Goal: Complete application form: Complete application form

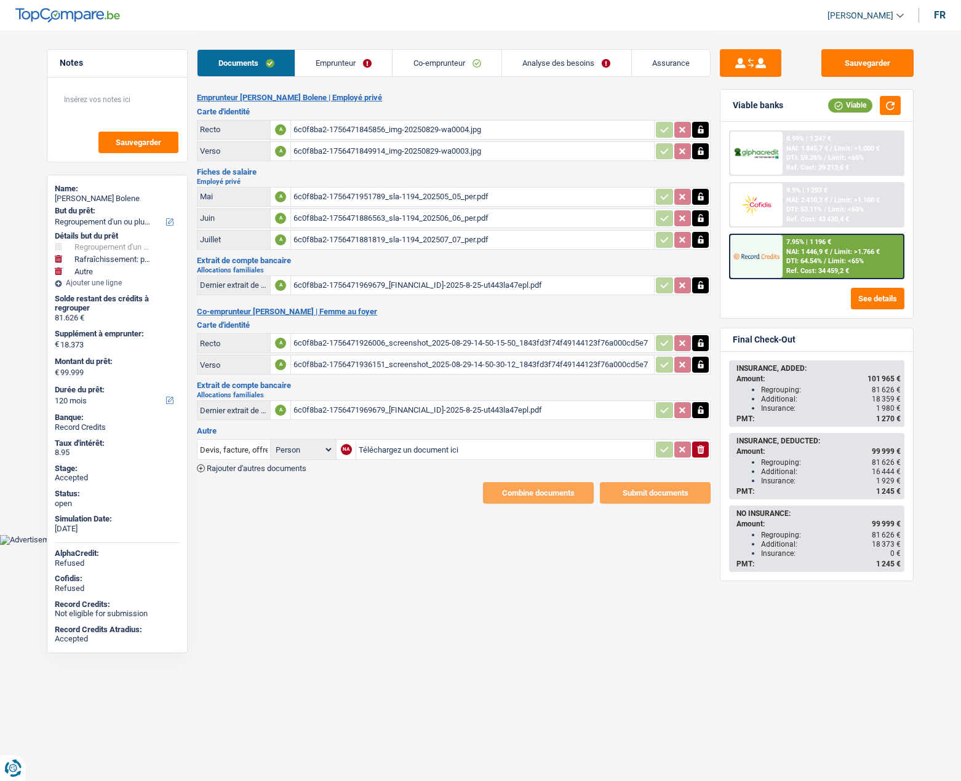
select select "refinancing"
select select "houseOrGarden"
select select "other"
select select "120"
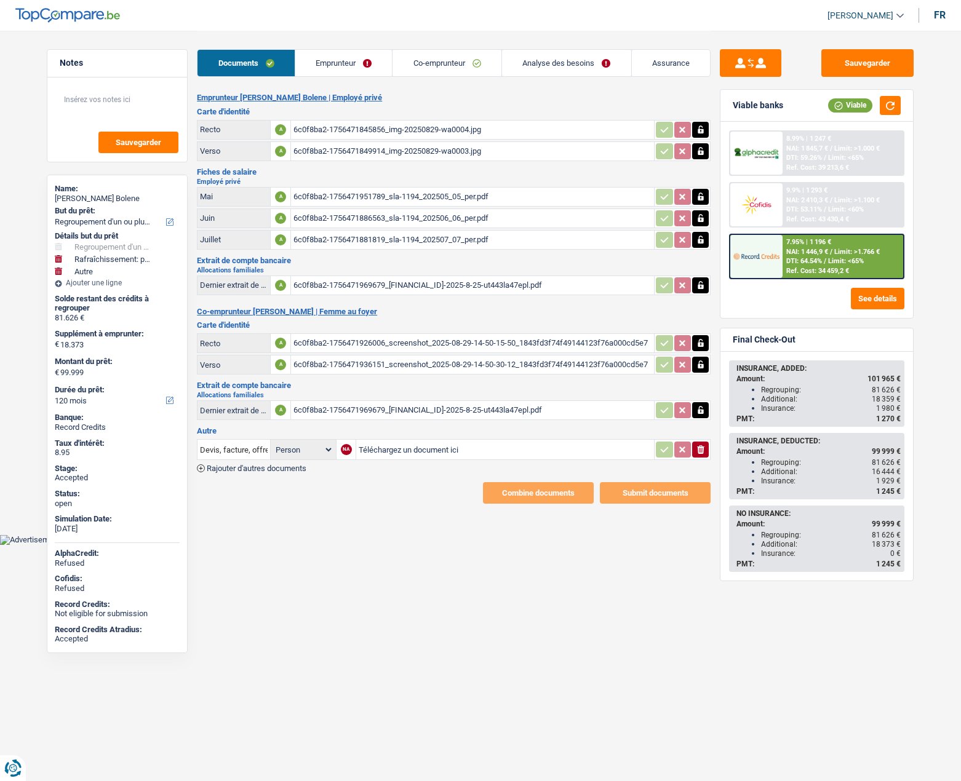
drag, startPoint x: 76, startPoint y: 196, endPoint x: 142, endPoint y: 199, distance: 66.5
click at [142, 199] on div "Andy Baelongandi Bolene" at bounding box center [117, 199] width 125 height 10
copy div "Baelongandi Bolen"
click at [528, 67] on link "Analyse des besoins" at bounding box center [566, 63] width 129 height 26
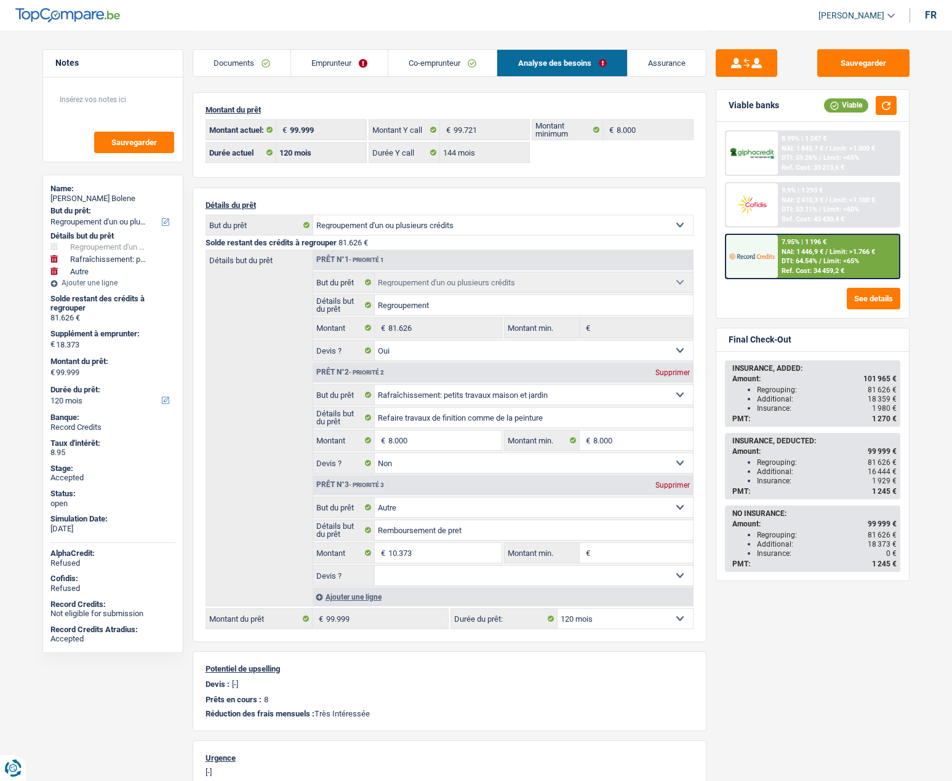
click at [652, 62] on link "Assurance" at bounding box center [667, 63] width 78 height 26
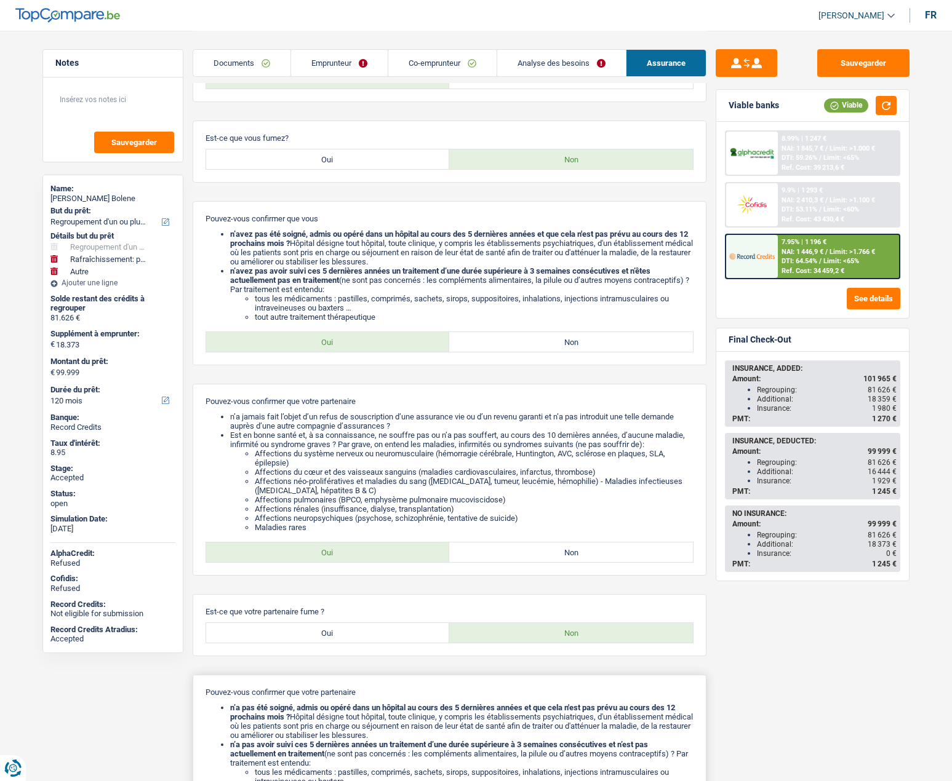
scroll to position [554, 0]
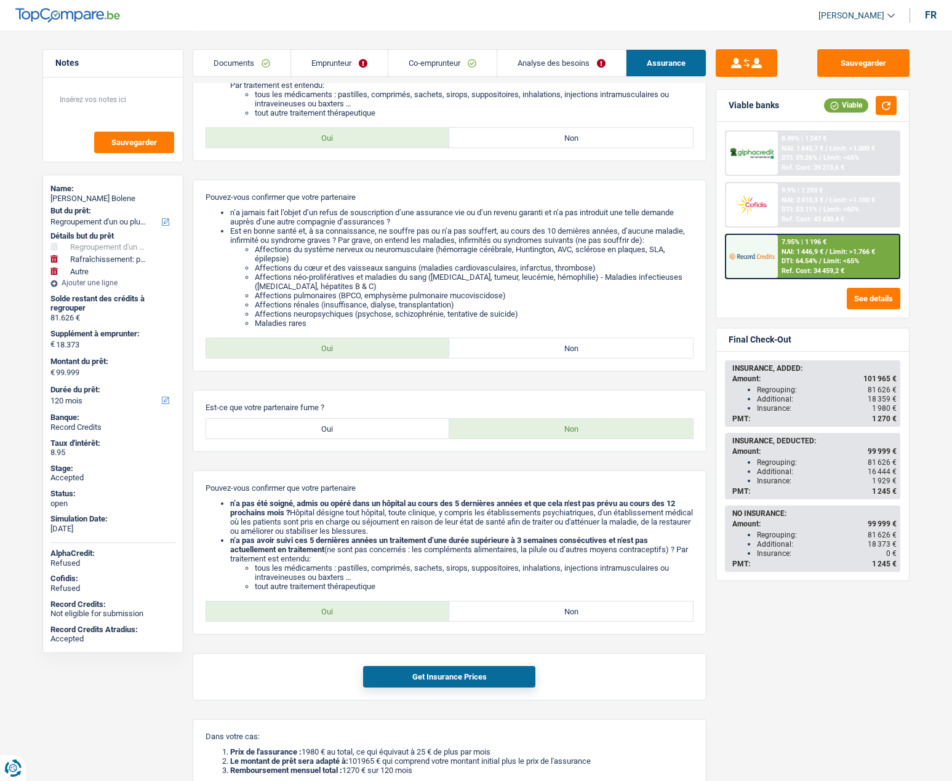
drag, startPoint x: 893, startPoint y: 480, endPoint x: 754, endPoint y: 482, distance: 139.1
click at [754, 482] on ul "Regrouping: 81 626 € Additional: 16 444 € Insurance: 1 929 €" at bounding box center [814, 472] width 164 height 28
click at [527, 57] on link "Analyse des besoins" at bounding box center [561, 63] width 129 height 26
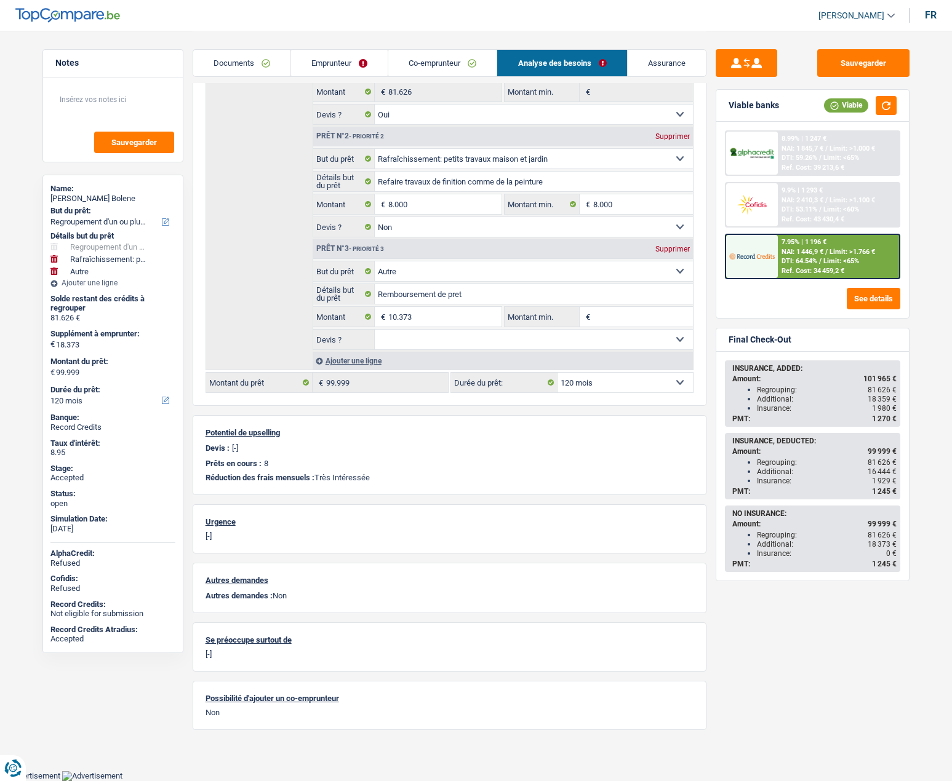
scroll to position [235, 0]
click at [247, 345] on div "Détails but du prêt Prêt n°1 - Priorité 1 Confort maison: meubles, textile, pei…" at bounding box center [449, 193] width 488 height 357
click at [315, 72] on link "Emprunteur" at bounding box center [339, 63] width 97 height 26
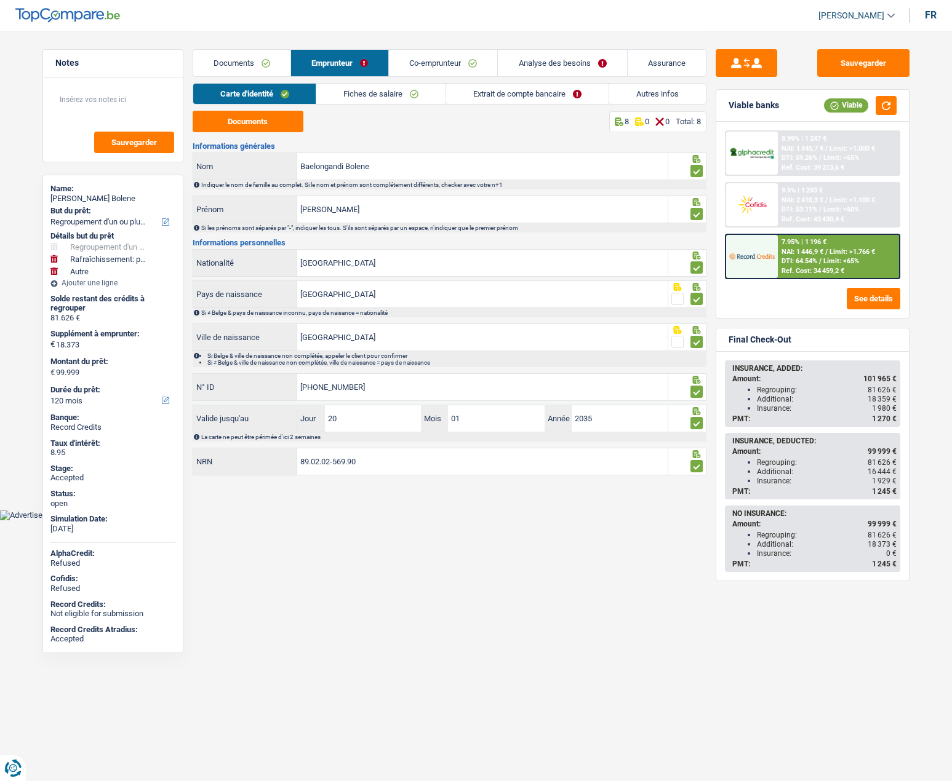
scroll to position [0, 0]
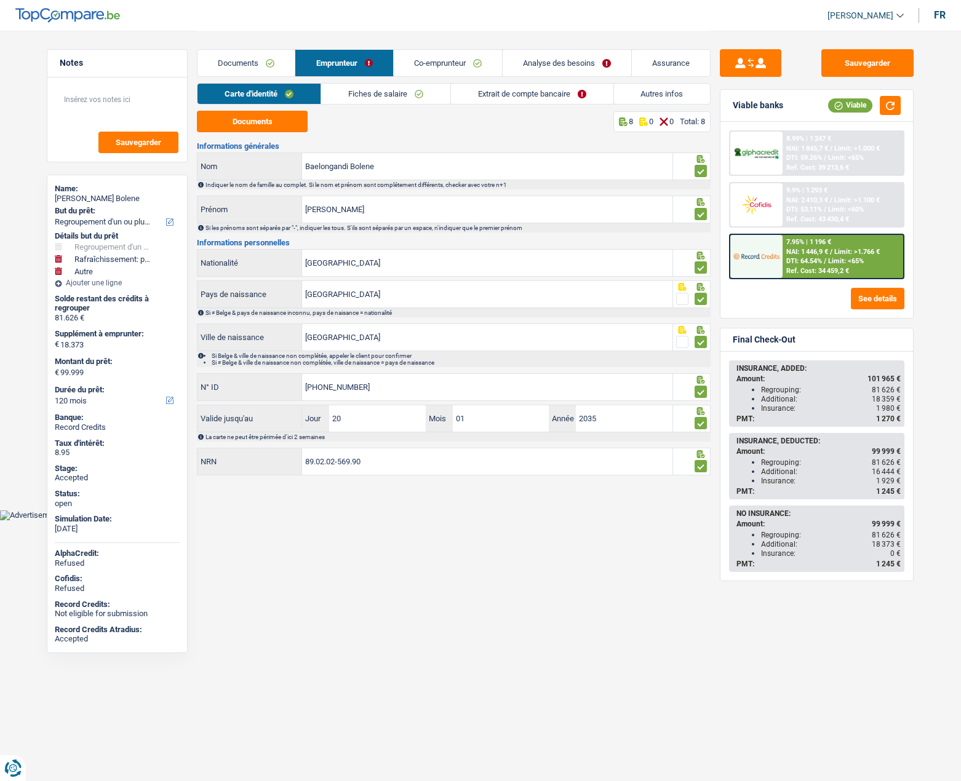
drag, startPoint x: 895, startPoint y: 479, endPoint x: 760, endPoint y: 481, distance: 134.8
click at [760, 481] on ul "Regrouping: 81 626 € Additional: 16 444 € Insurance: 1 929 €" at bounding box center [818, 472] width 164 height 28
copy div "Insurance: 1 929"
click at [89, 198] on div "Andy Baelongandi Bolene" at bounding box center [117, 199] width 125 height 10
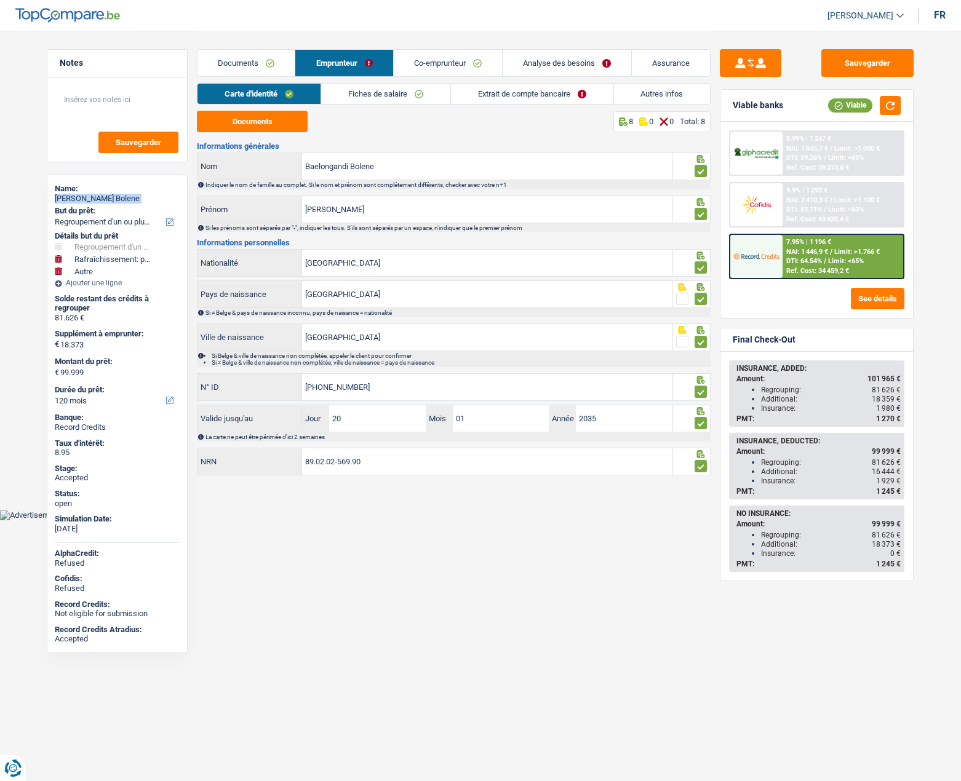
click at [89, 198] on div "Andy Baelongandi Bolene" at bounding box center [117, 199] width 125 height 10
copy div "Andy Baelongandi Bolene"
click at [639, 90] on link "Autres infos" at bounding box center [662, 94] width 97 height 20
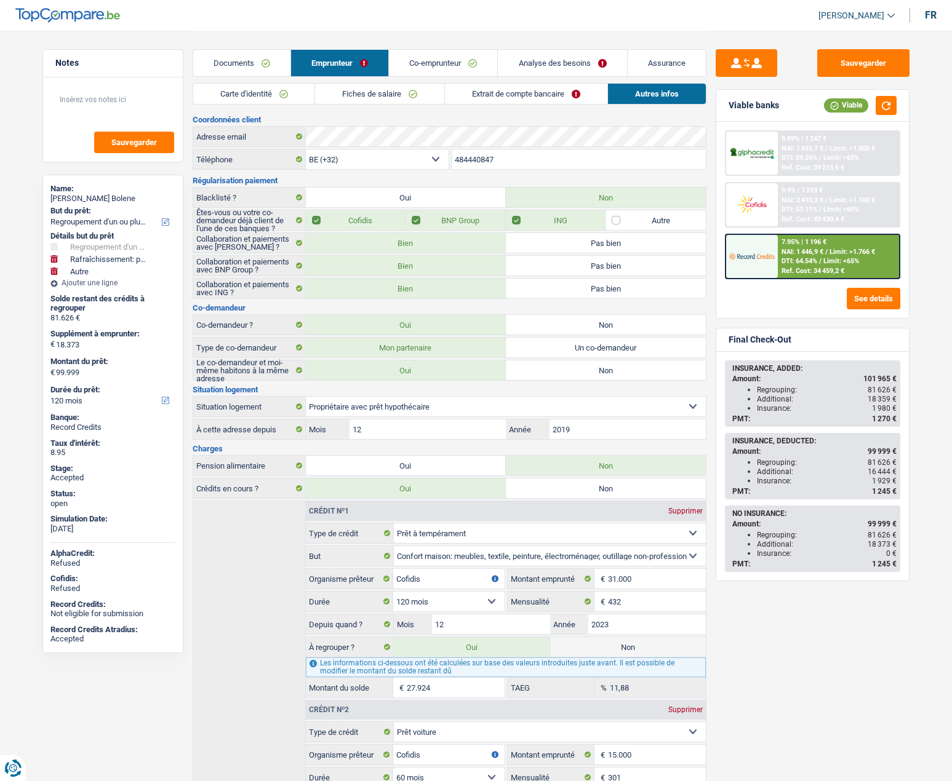
click at [487, 159] on input "484440847" at bounding box center [579, 160] width 254 height 20
drag, startPoint x: 68, startPoint y: 197, endPoint x: 154, endPoint y: 200, distance: 86.2
click at [154, 200] on div "Andy Baelongandi Bolene" at bounding box center [112, 199] width 125 height 10
copy div "Baelongandi Bolene"
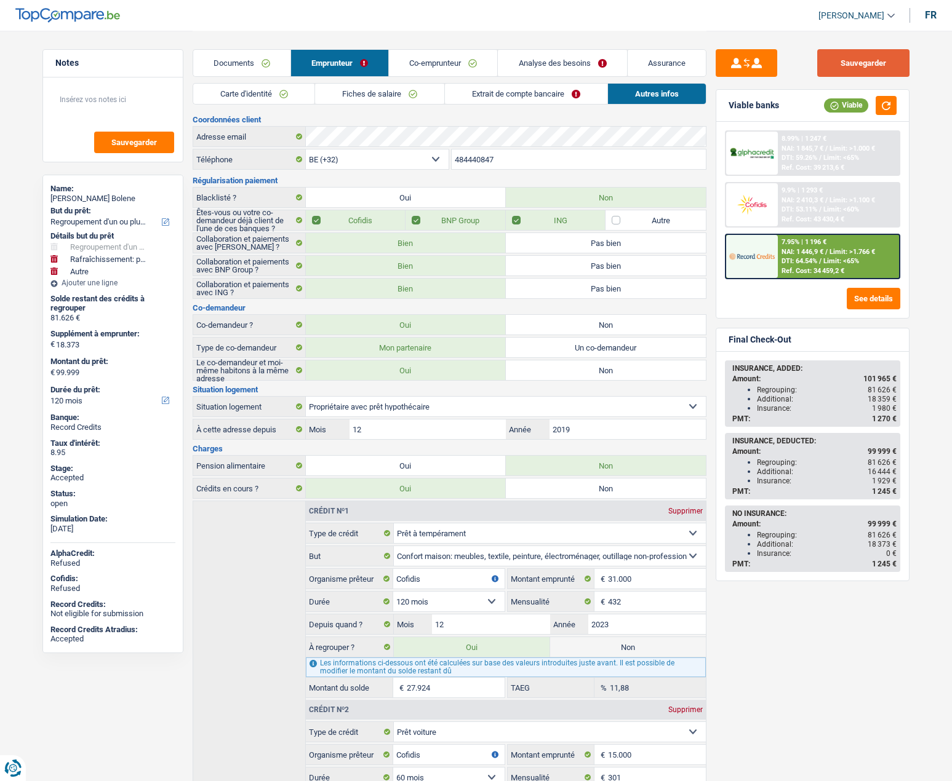
click at [865, 62] on button "Sauvegarder" at bounding box center [863, 63] width 92 height 28
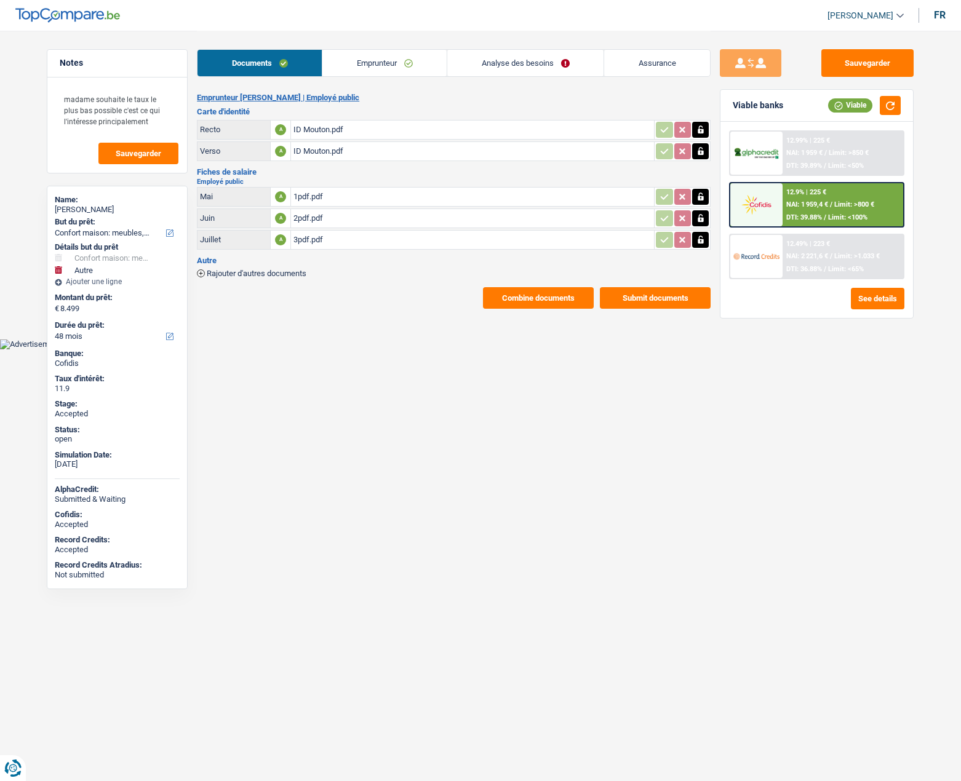
select select "household"
select select "other"
select select "48"
drag, startPoint x: 94, startPoint y: 208, endPoint x: 154, endPoint y: 208, distance: 59.7
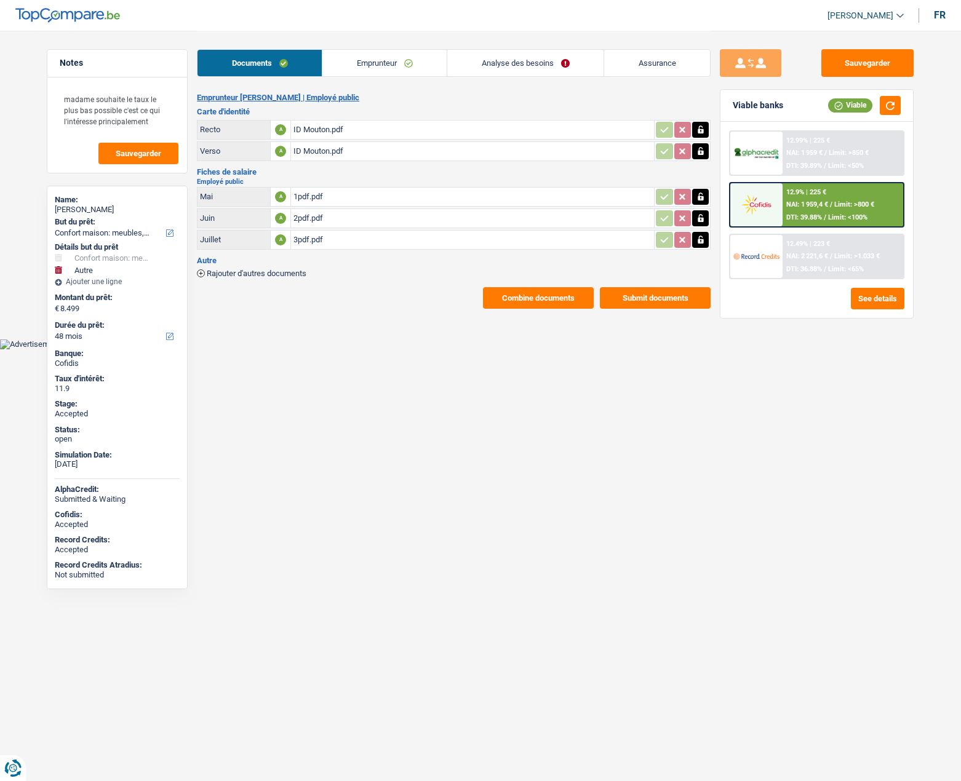
click at [154, 208] on div "[PERSON_NAME]" at bounding box center [117, 210] width 125 height 10
copy div "Mouton Nevado"
click at [648, 56] on link "Assurance" at bounding box center [657, 63] width 106 height 26
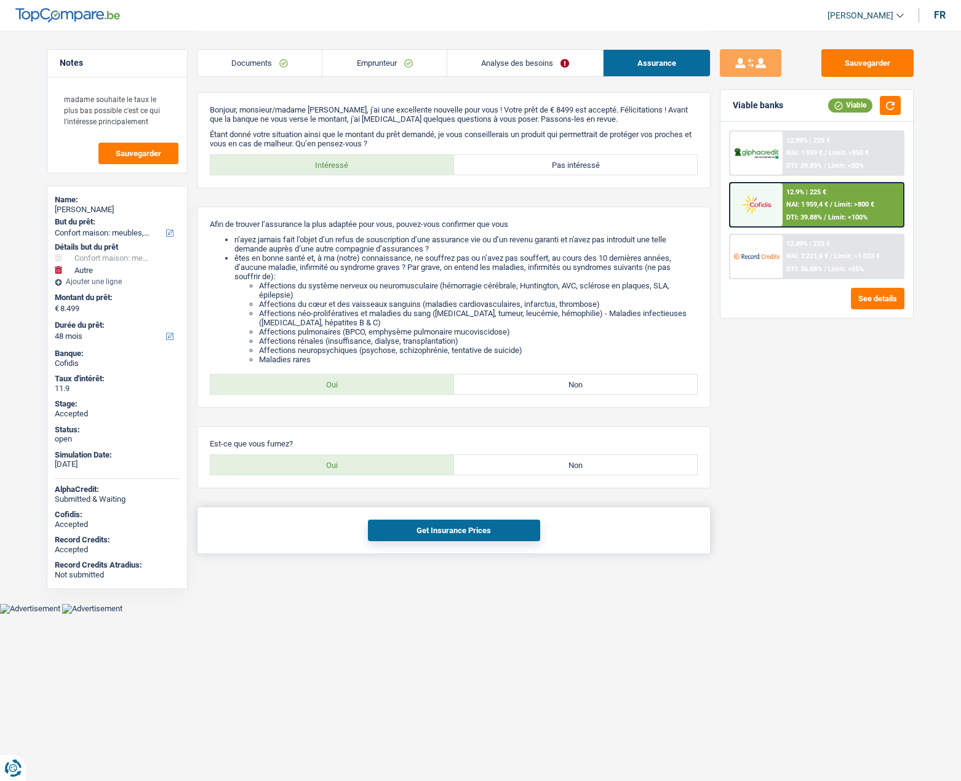
click at [437, 535] on button "Get Insurance Prices" at bounding box center [454, 531] width 172 height 22
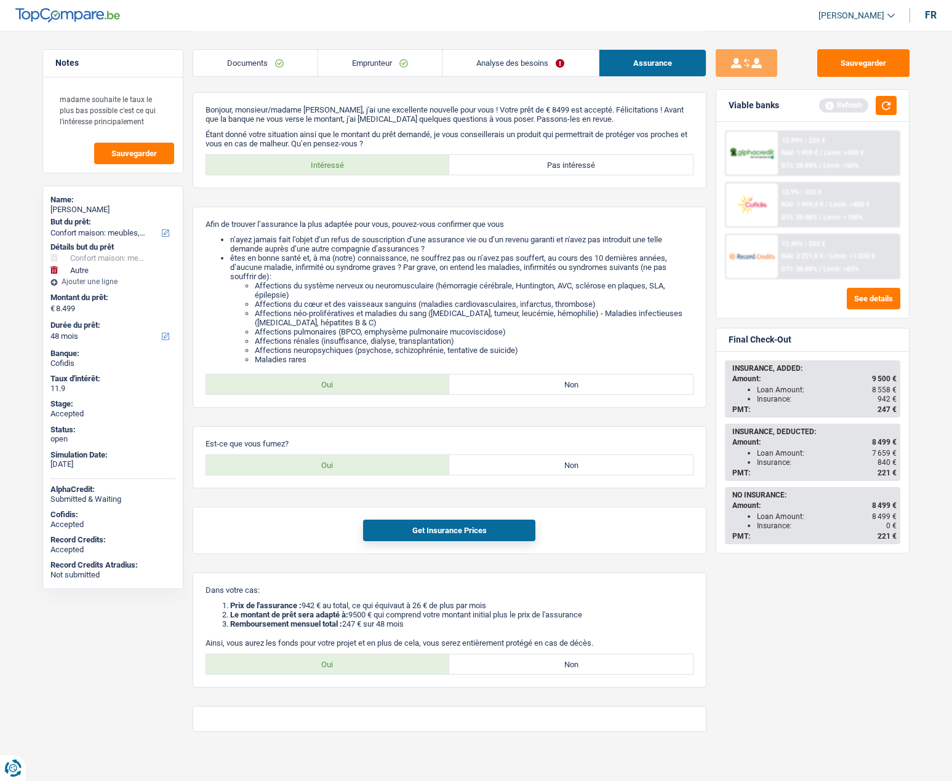
drag, startPoint x: 891, startPoint y: 461, endPoint x: 763, endPoint y: 458, distance: 128.6
click at [763, 458] on div "Insurance: 840 €" at bounding box center [827, 462] width 140 height 9
click at [468, 63] on link "Analyse des besoins" at bounding box center [520, 63] width 156 height 26
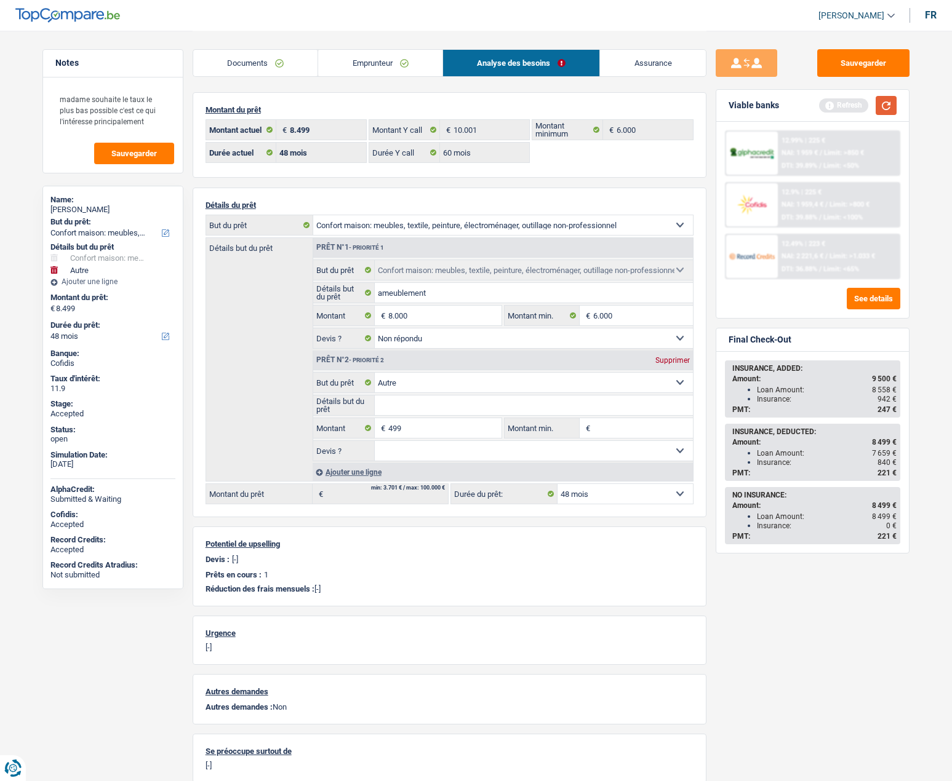
click at [884, 108] on button "button" at bounding box center [886, 105] width 21 height 19
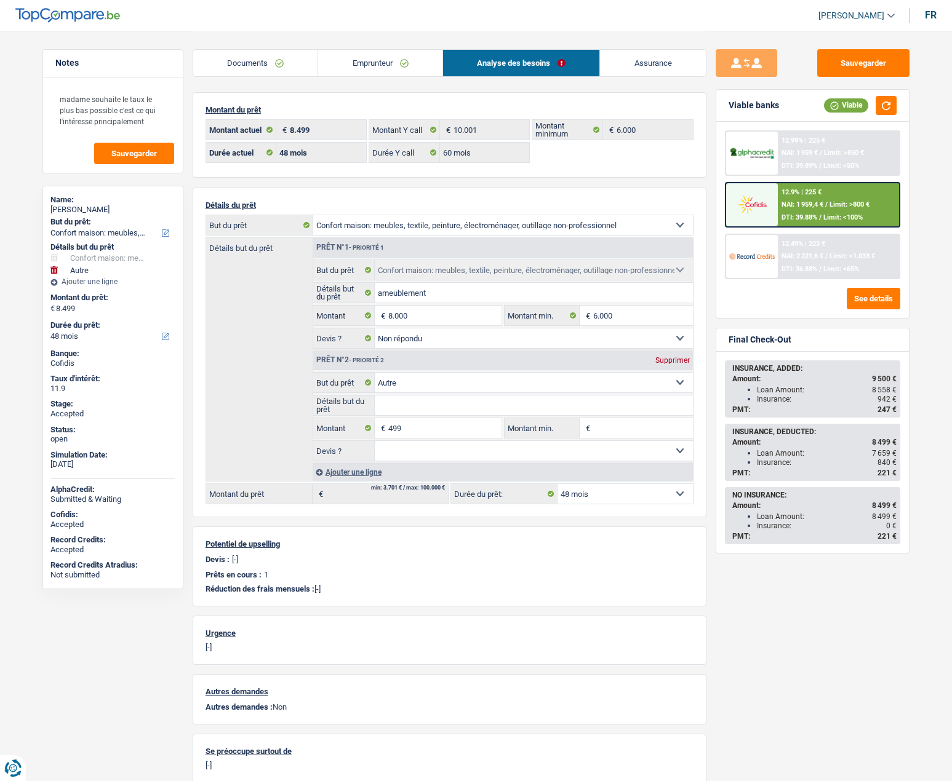
click at [757, 253] on img at bounding box center [752, 256] width 46 height 23
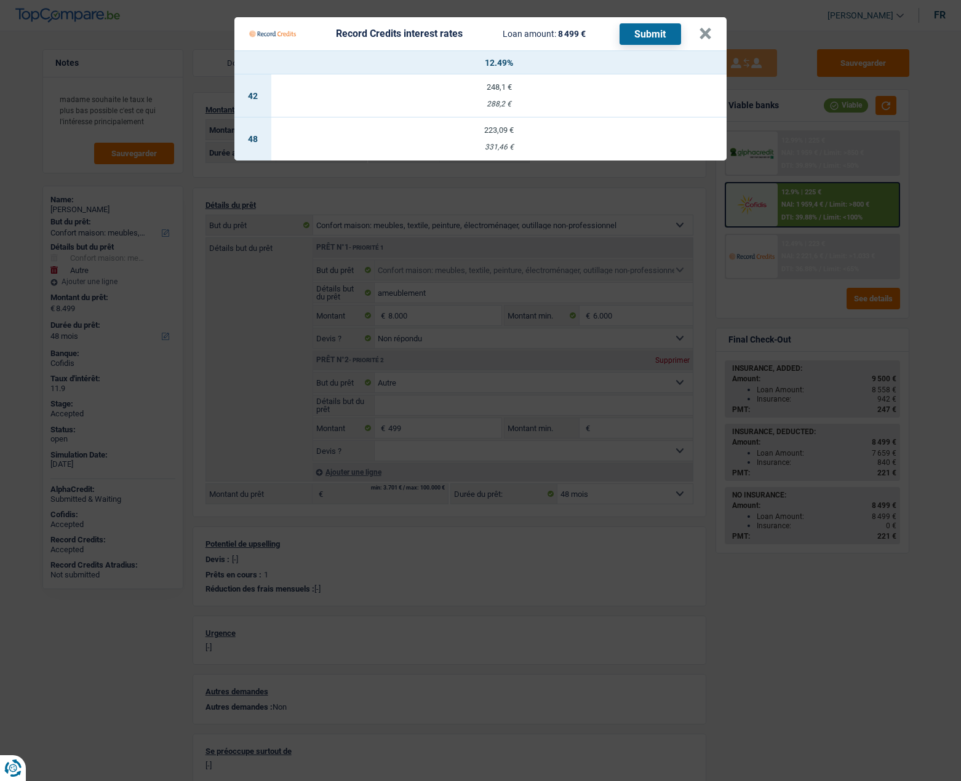
click at [714, 33] on Credits___BV_modal_header_ "Record Credits interest rates Loan amount: 8 499 € Submit ×" at bounding box center [480, 33] width 492 height 33
click at [703, 35] on button "×" at bounding box center [705, 34] width 13 height 12
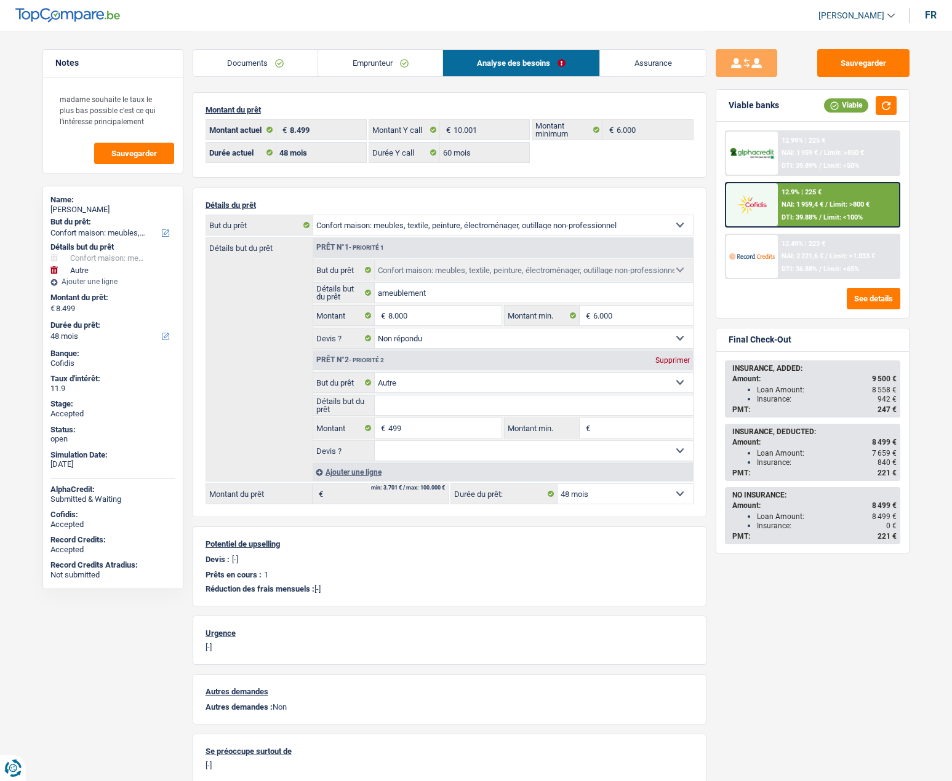
click at [610, 496] on select "12 mois 18 mois 24 mois 30 mois 36 mois 42 mois 48 mois Sélectionner une option" at bounding box center [624, 494] width 135 height 20
click at [728, 592] on div "Sauvegarder Viable banks Viable 12.99% | 225 € NAI: 1 959 € / Limit: >850 € DTI…" at bounding box center [812, 405] width 212 height 712
click at [740, 271] on div at bounding box center [752, 256] width 52 height 43
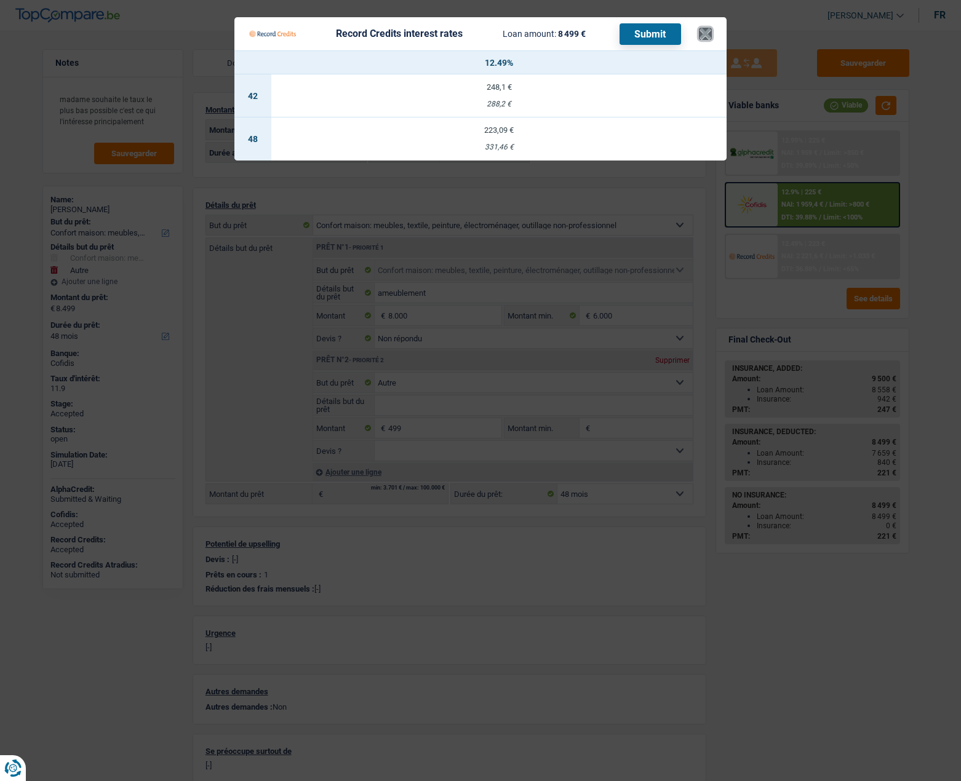
click at [701, 33] on button "×" at bounding box center [705, 34] width 13 height 12
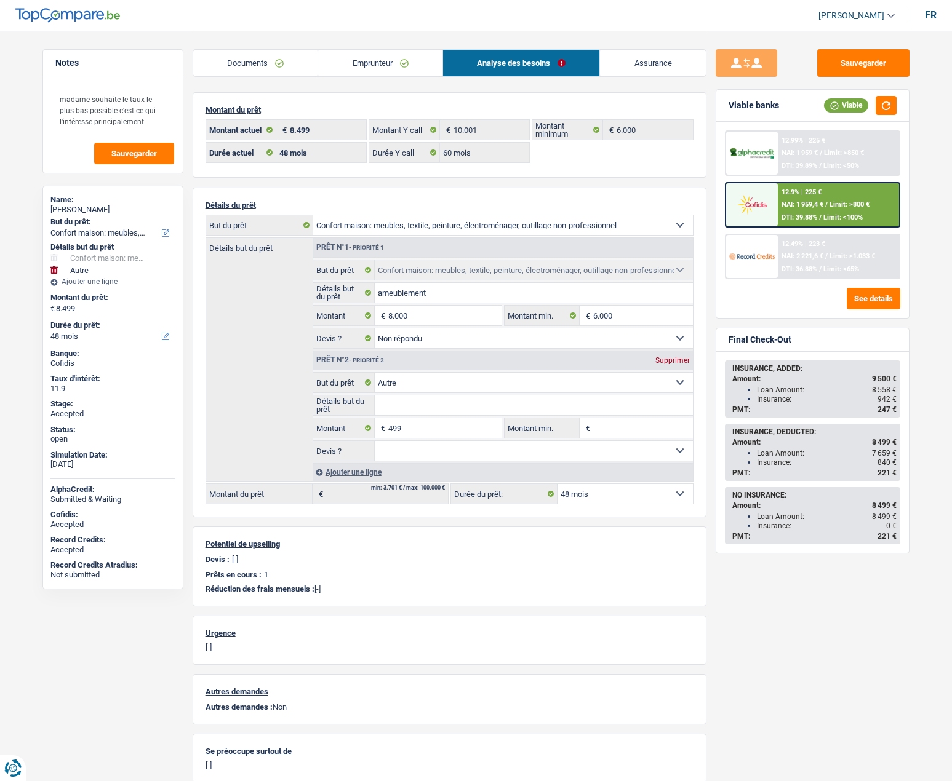
drag, startPoint x: 757, startPoint y: 461, endPoint x: 892, endPoint y: 458, distance: 134.8
click at [892, 458] on div "Insurance: 840 €" at bounding box center [827, 462] width 140 height 9
click at [898, 458] on div "INSURANCE, DEDUCTED: Amount: 8 499 € Loan Amount: 7 659 € Insurance: 840 € PMT:…" at bounding box center [812, 452] width 173 height 55
click at [268, 62] on link "Documents" at bounding box center [255, 63] width 125 height 26
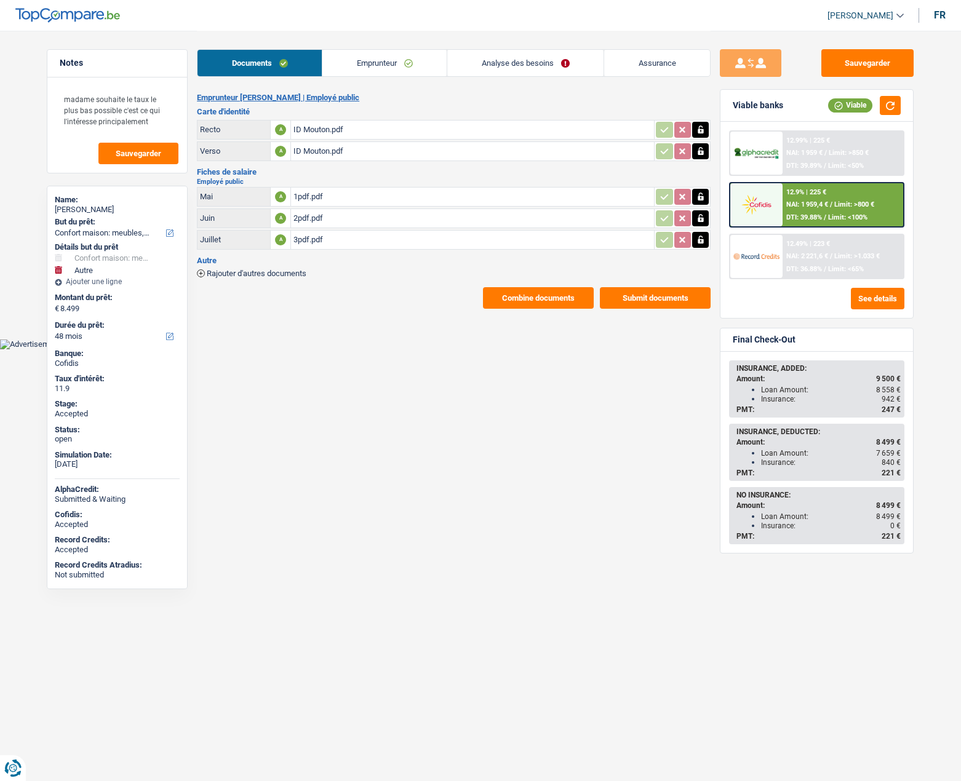
click at [394, 60] on link "Emprunteur" at bounding box center [384, 63] width 124 height 26
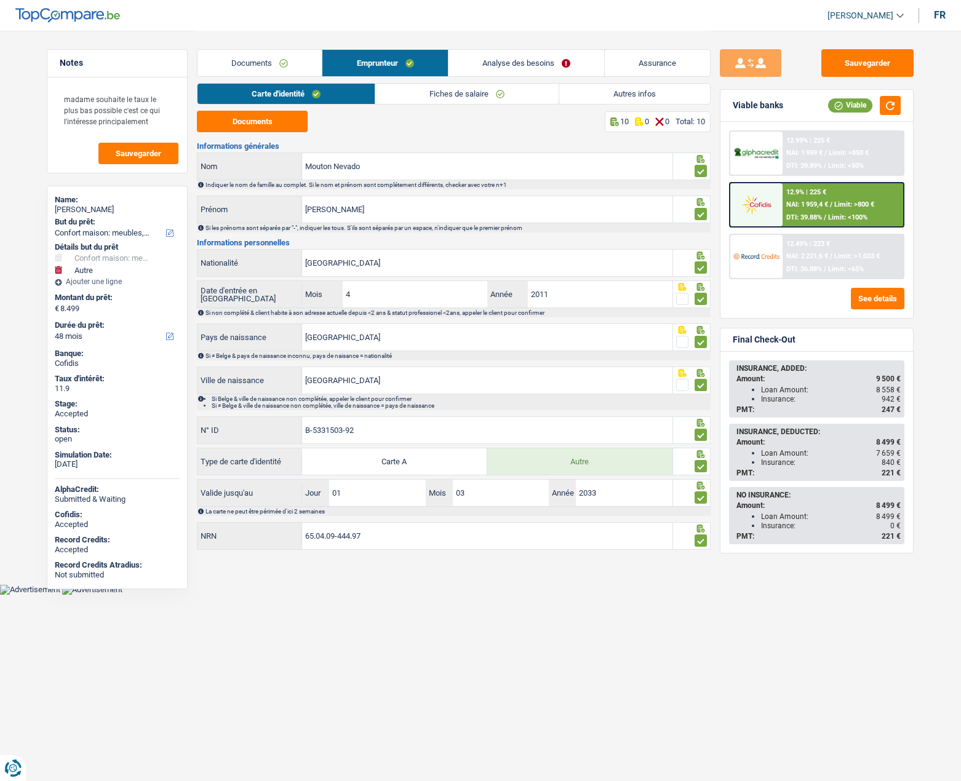
click at [663, 61] on link "Assurance" at bounding box center [657, 63] width 105 height 26
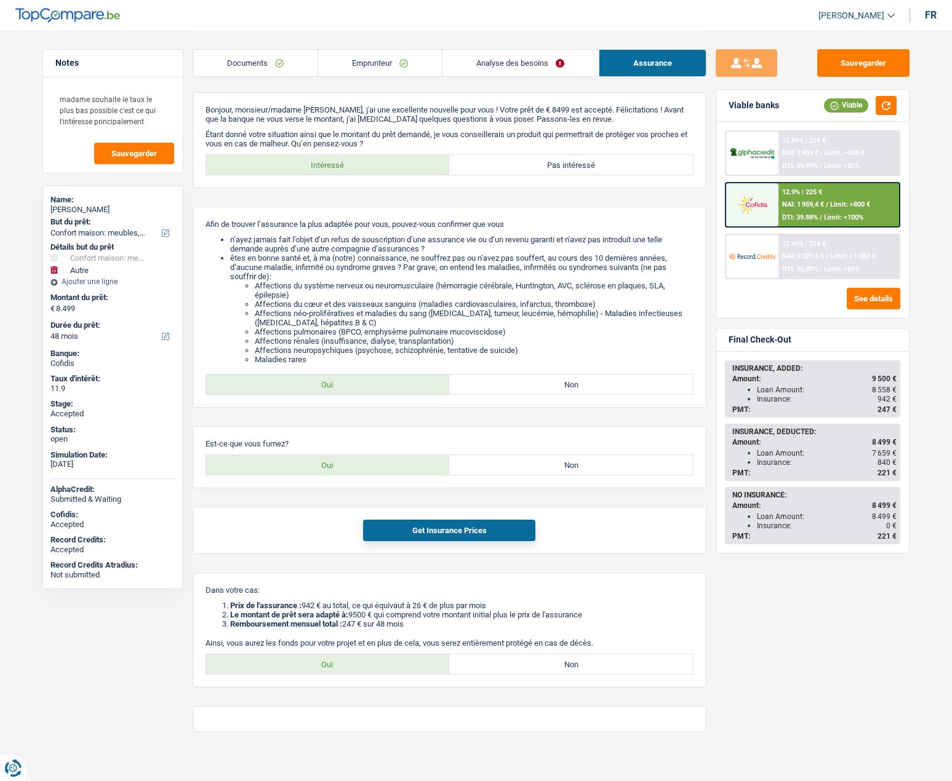
click at [509, 66] on link "Analyse des besoins" at bounding box center [520, 63] width 156 height 26
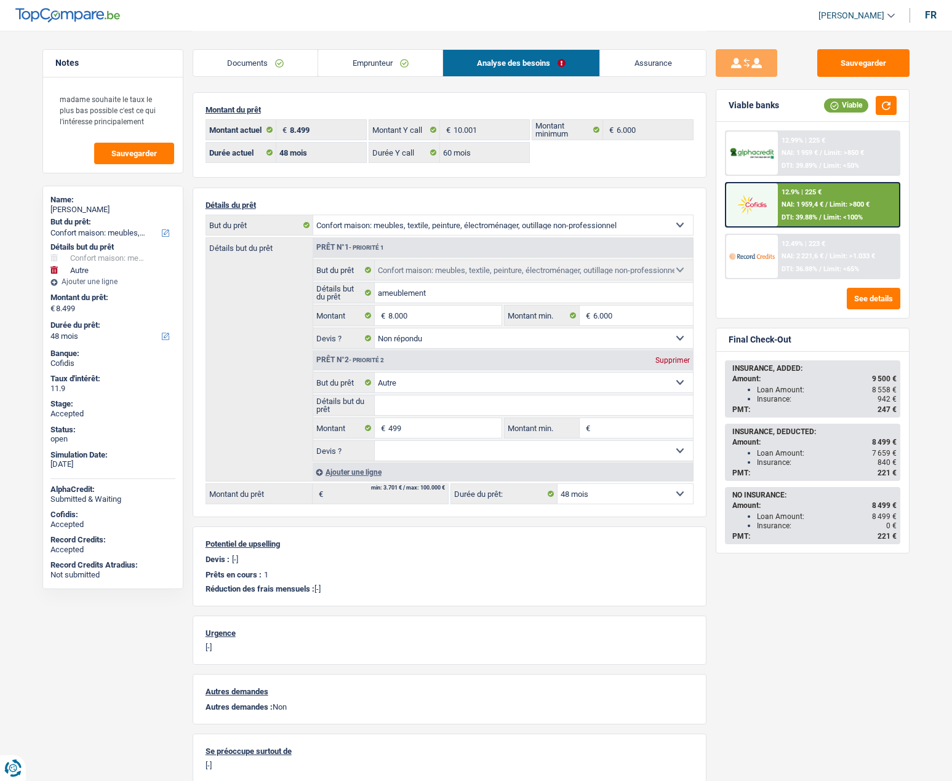
click at [113, 210] on div "[PERSON_NAME]" at bounding box center [112, 210] width 125 height 10
copy div "[PERSON_NAME]"
click at [358, 59] on link "Emprunteur" at bounding box center [380, 63] width 124 height 26
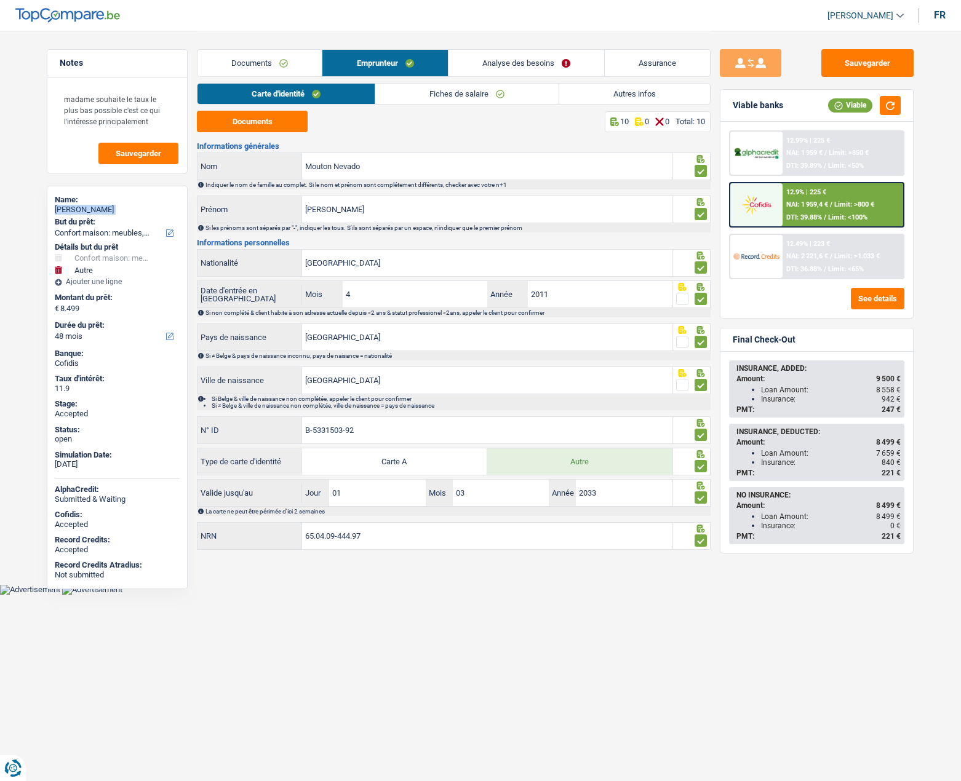
click at [630, 92] on link "Autres infos" at bounding box center [634, 94] width 151 height 20
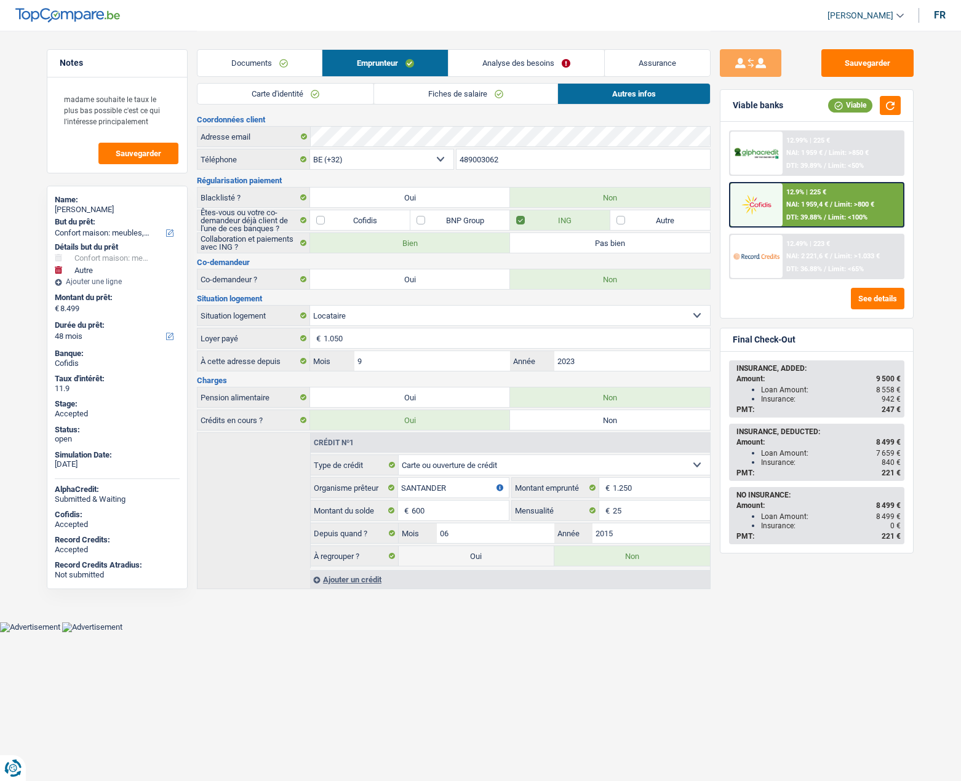
click at [468, 159] on input "489003062" at bounding box center [584, 160] width 254 height 20
click at [493, 67] on link "Analyse des besoins" at bounding box center [527, 63] width 156 height 26
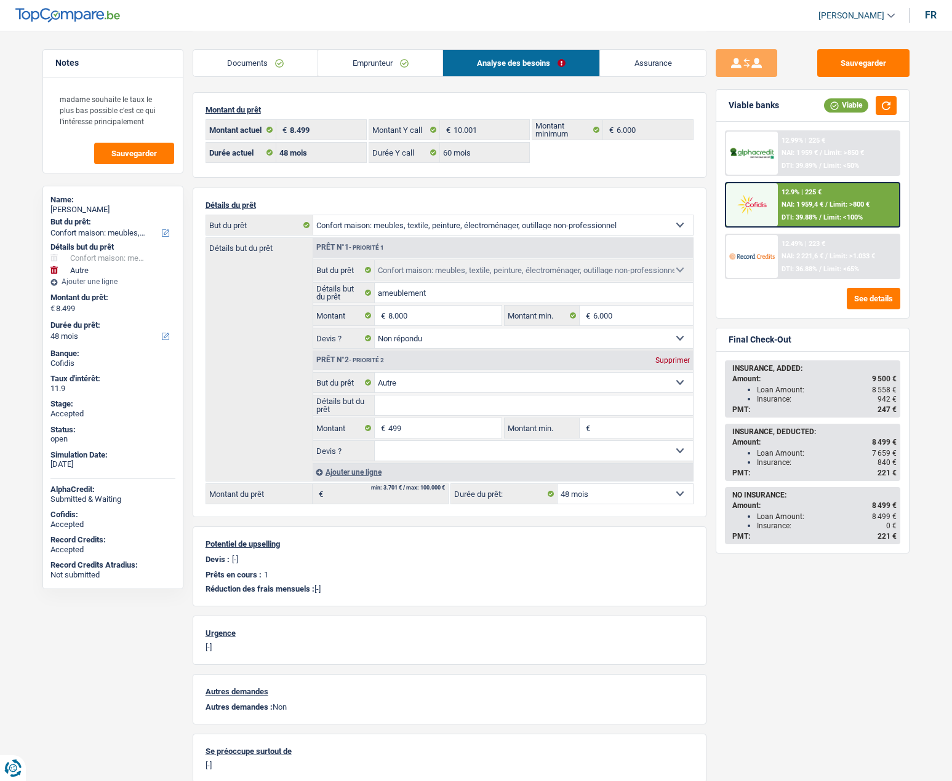
click at [584, 495] on select "12 mois 18 mois 24 mois 30 mois 36 mois 42 mois 48 mois Sélectionner une option" at bounding box center [624, 494] width 135 height 20
click at [422, 426] on input "499" at bounding box center [444, 428] width 113 height 20
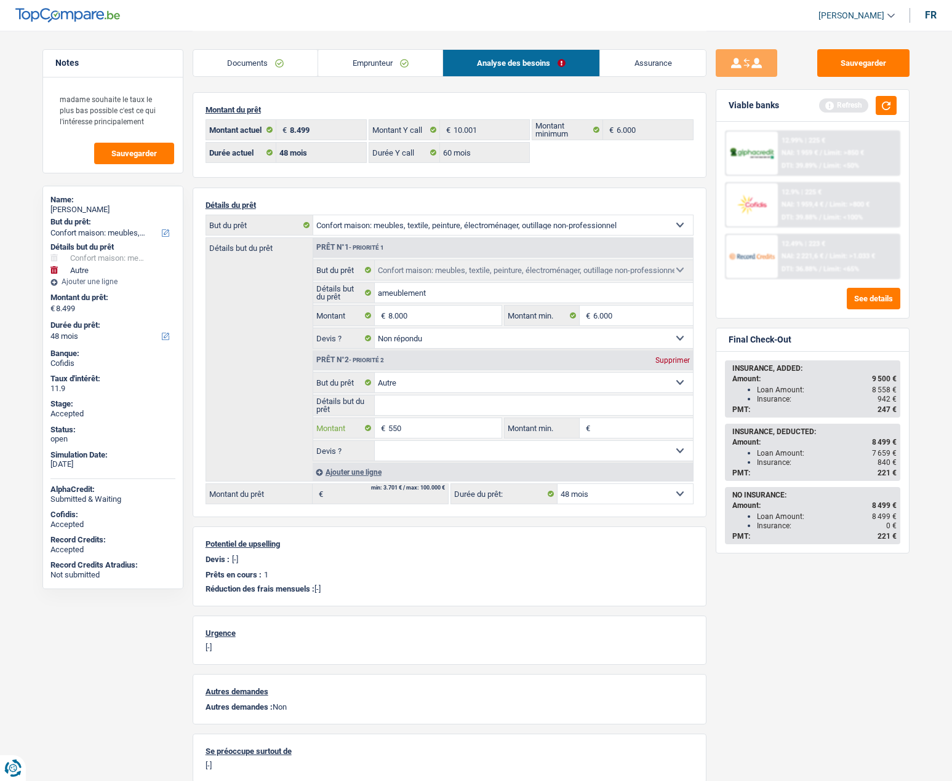
type input "550"
type input "8.550"
click at [600, 500] on select "12 mois 18 mois 24 mois 30 mois 36 mois 42 mois 48 mois Sélectionner une option" at bounding box center [624, 494] width 135 height 20
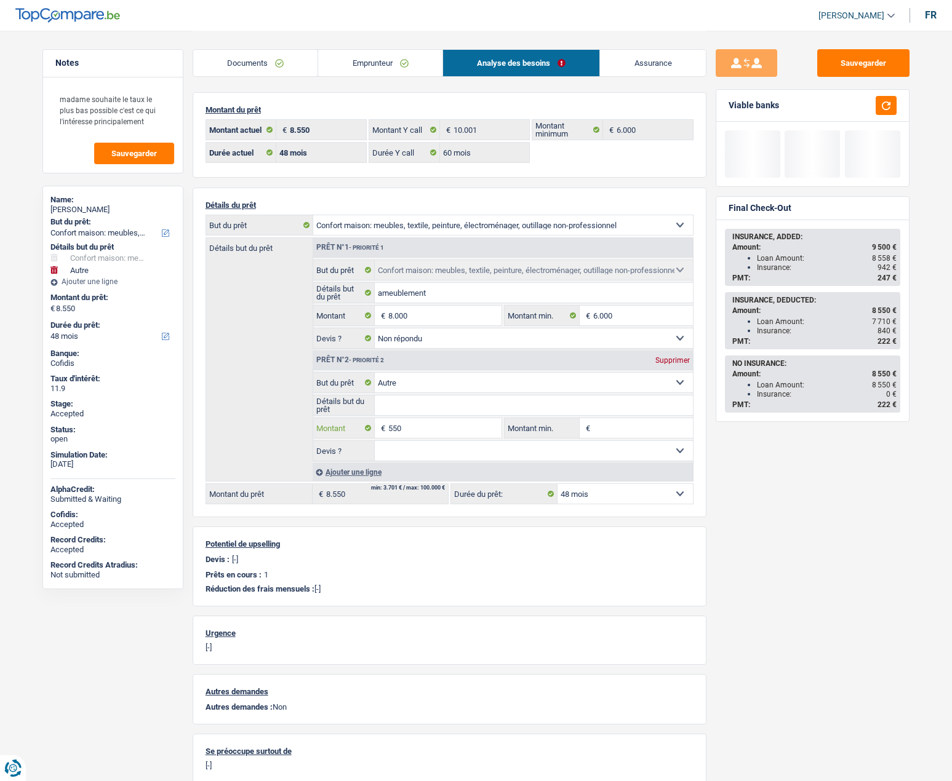
click at [404, 426] on input "550" at bounding box center [444, 428] width 113 height 20
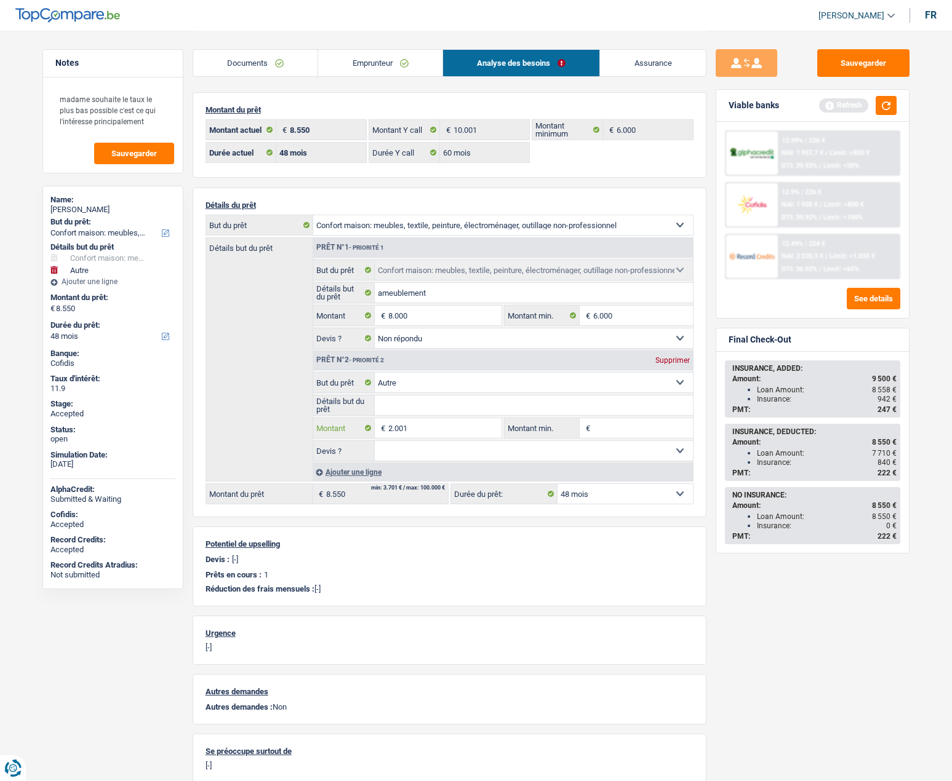
type input "2.001"
type input "10.001"
select select "60"
type input "10.001"
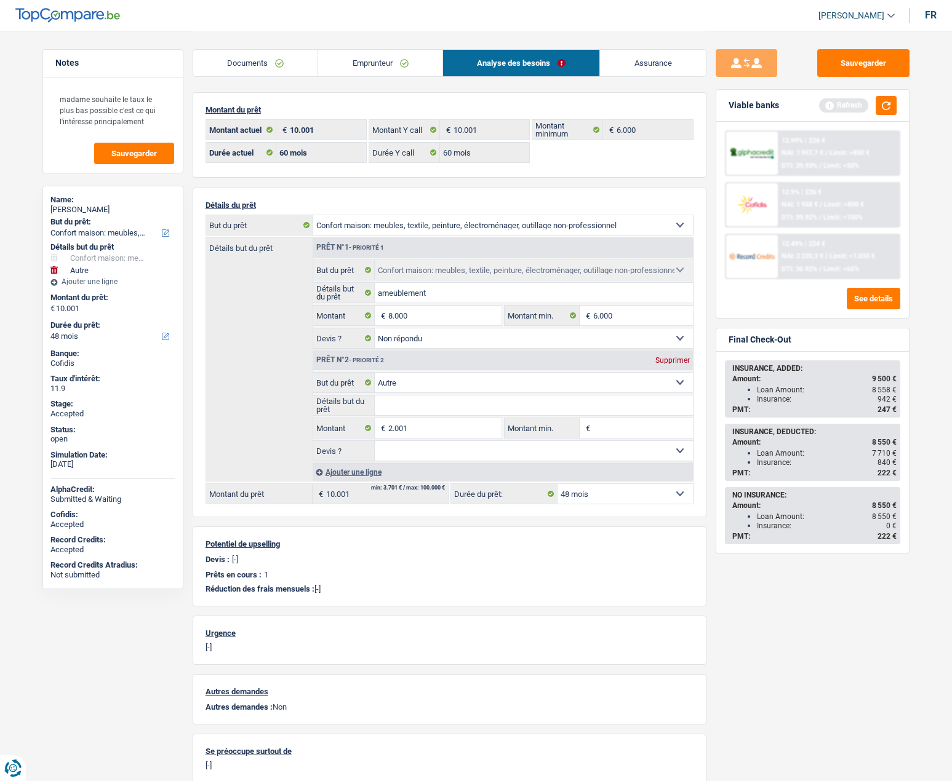
select select "60"
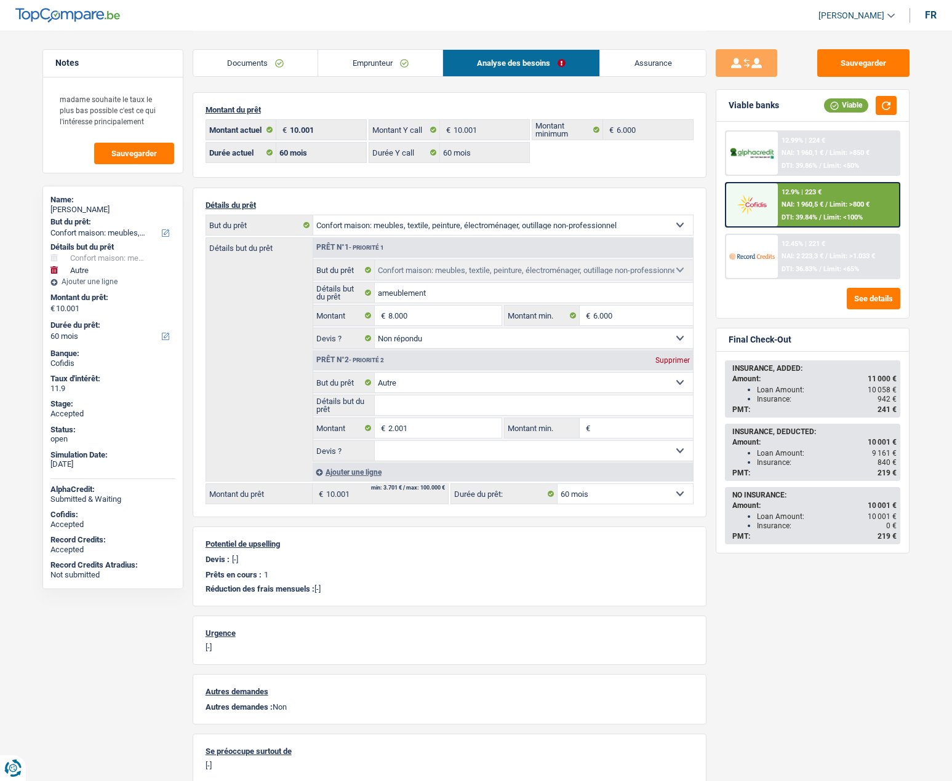
click at [762, 265] on img at bounding box center [752, 256] width 46 height 23
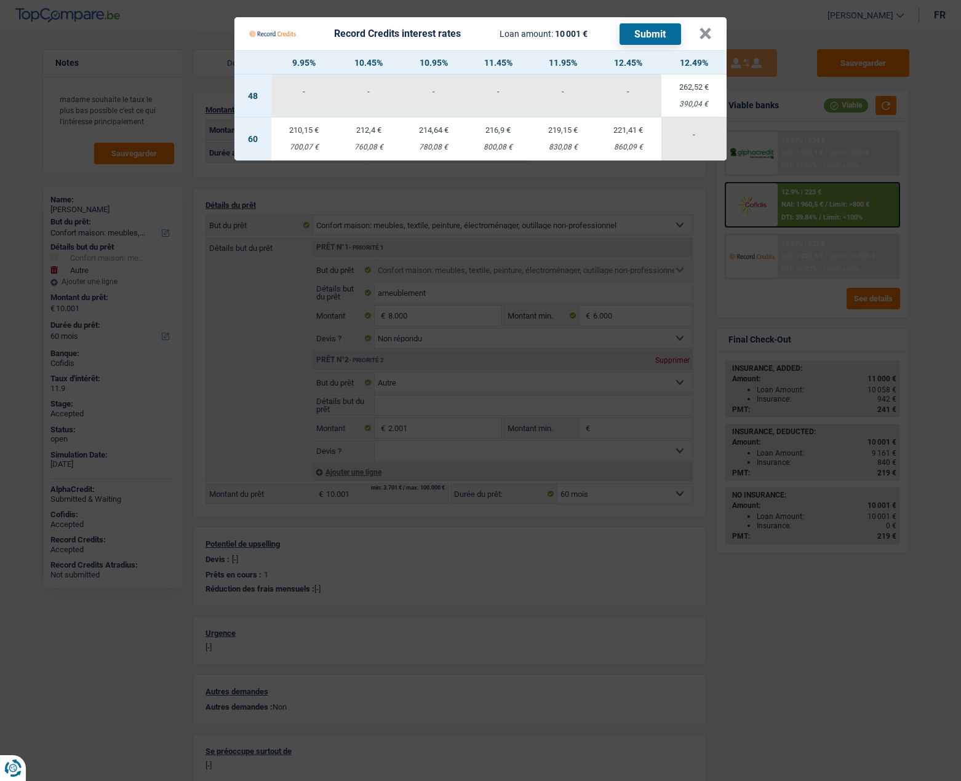
click at [306, 140] on td "210,15 € 700,07 €" at bounding box center [303, 139] width 65 height 43
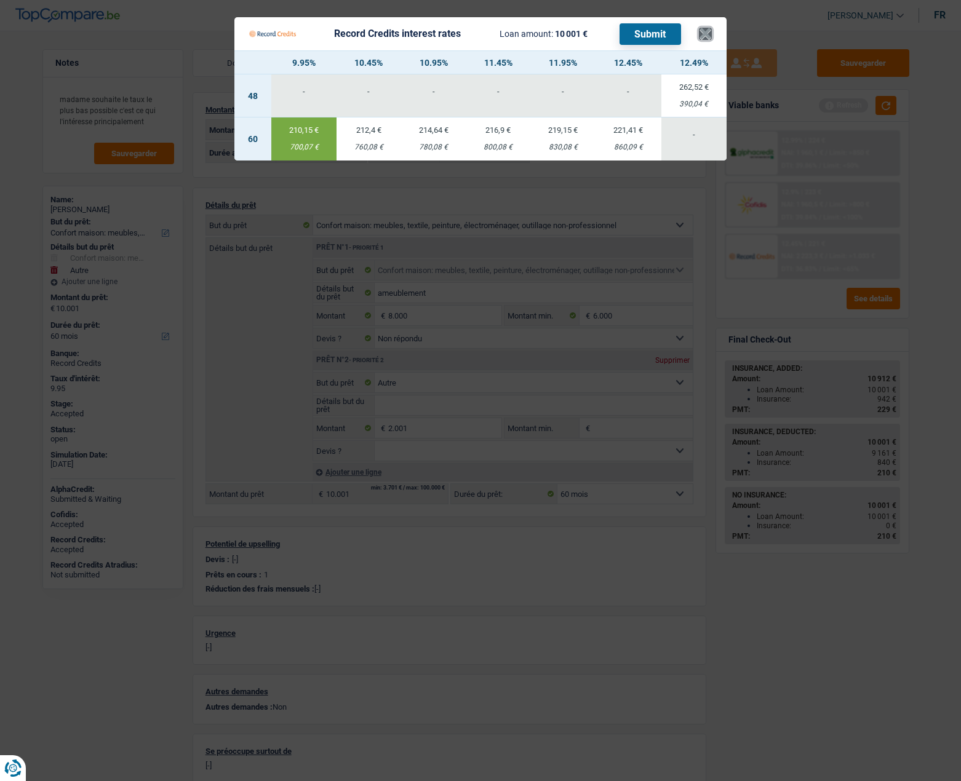
drag, startPoint x: 707, startPoint y: 33, endPoint x: 724, endPoint y: 35, distance: 16.7
click at [706, 33] on button "×" at bounding box center [705, 34] width 13 height 12
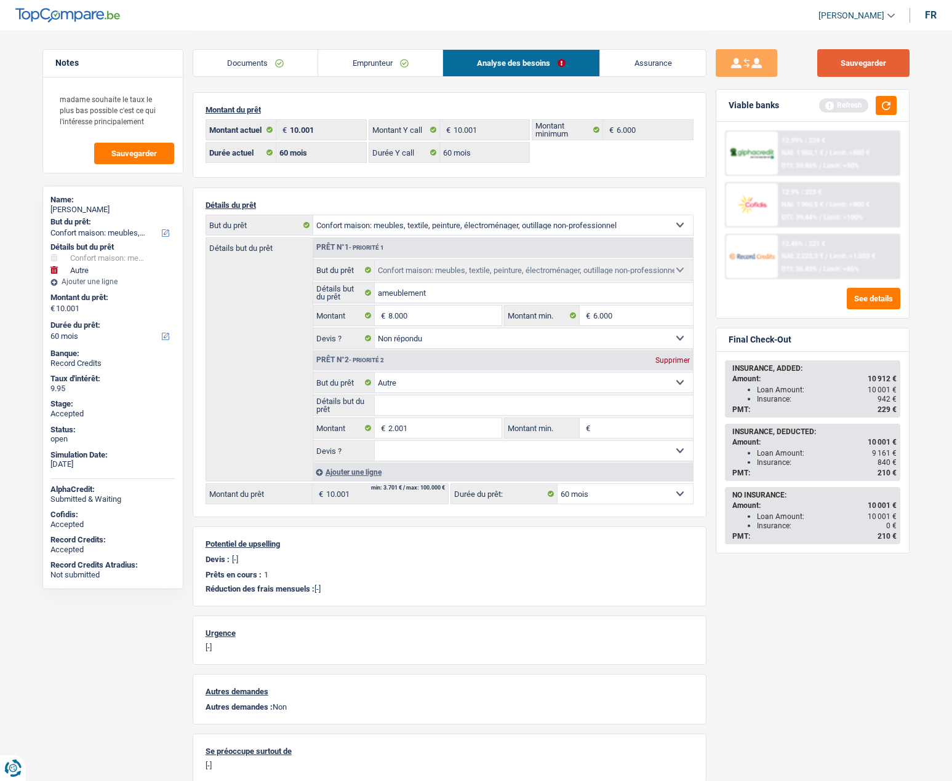
click at [856, 62] on button "Sauvegarder" at bounding box center [863, 63] width 92 height 28
click at [592, 503] on select "12 mois 18 mois 24 mois 30 mois 36 mois 42 mois 48 mois 60 mois Sélectionner un…" at bounding box center [624, 494] width 135 height 20
click at [345, 65] on link "Emprunteur" at bounding box center [380, 63] width 124 height 26
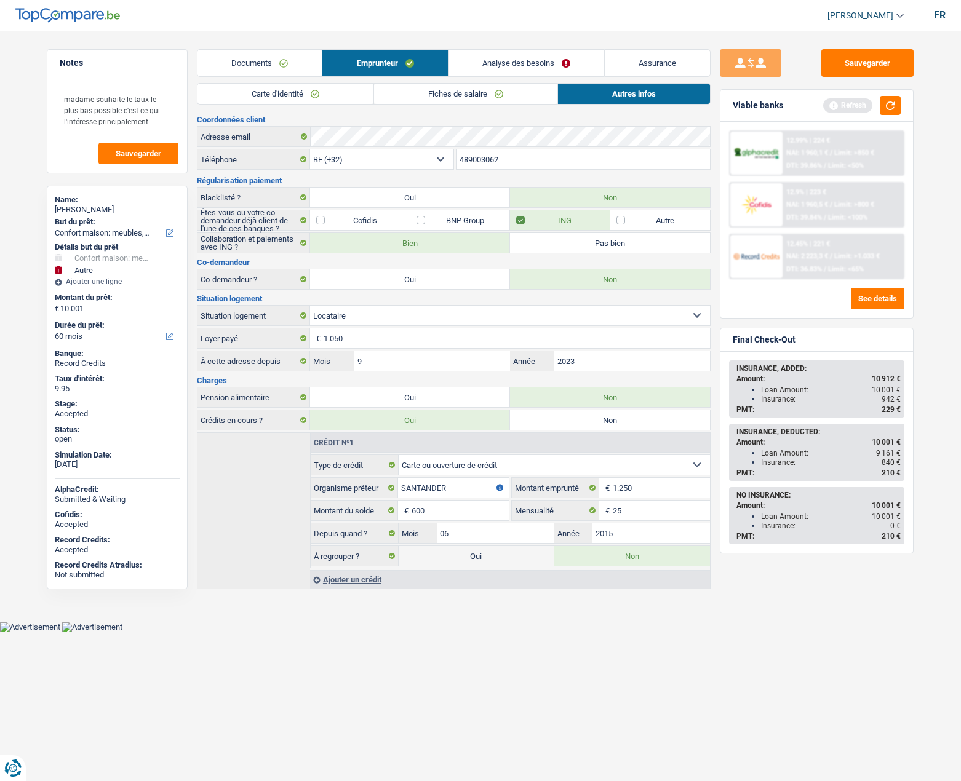
click at [276, 94] on link "Carte d'identité" at bounding box center [285, 94] width 176 height 20
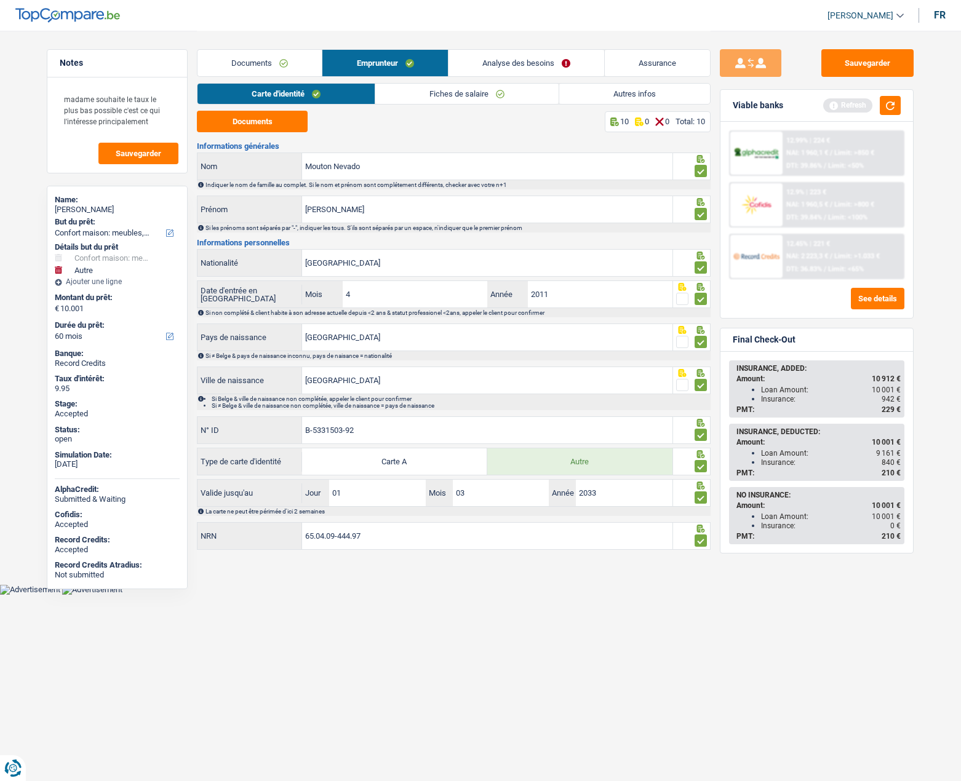
click at [418, 95] on link "Fiches de salaire" at bounding box center [466, 94] width 183 height 20
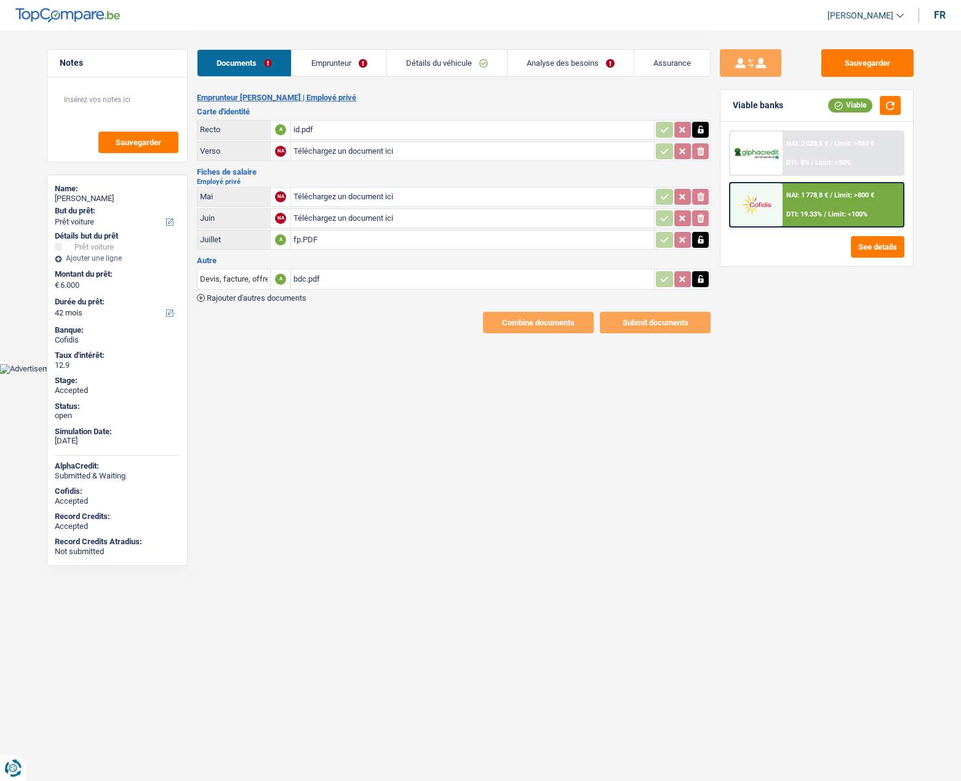
select select "car"
select select "42"
select select "married"
select select "BE"
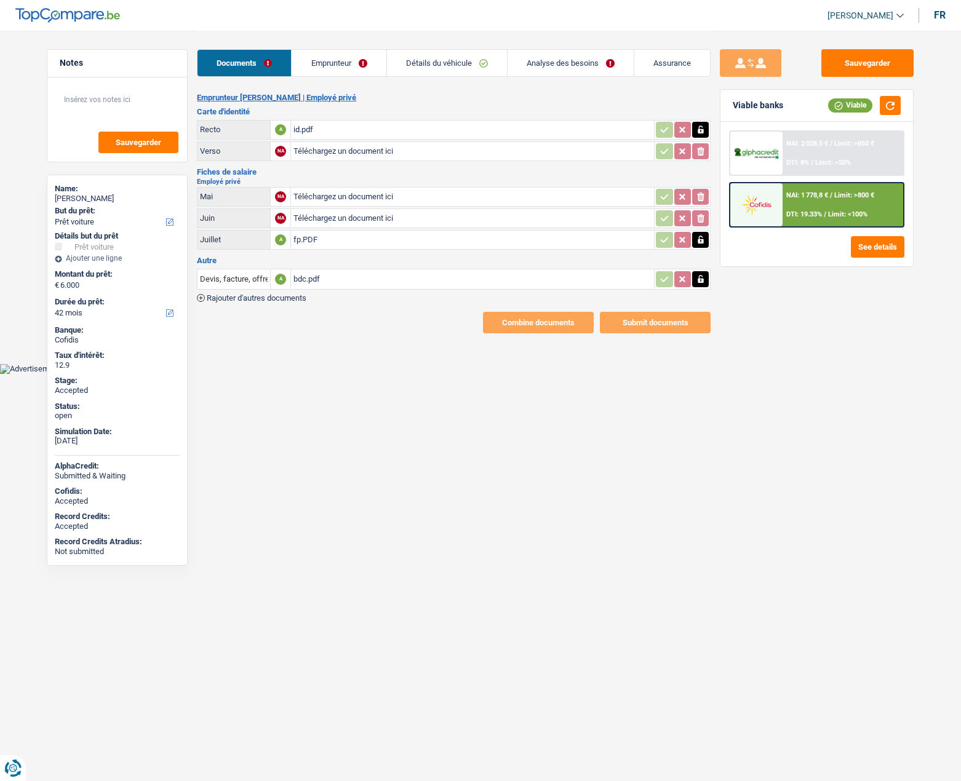
select select "privateEmployee"
select select "netSalary"
select select "mealVouchers"
select select "BE"
click at [330, 66] on link "Emprunteur" at bounding box center [339, 63] width 94 height 26
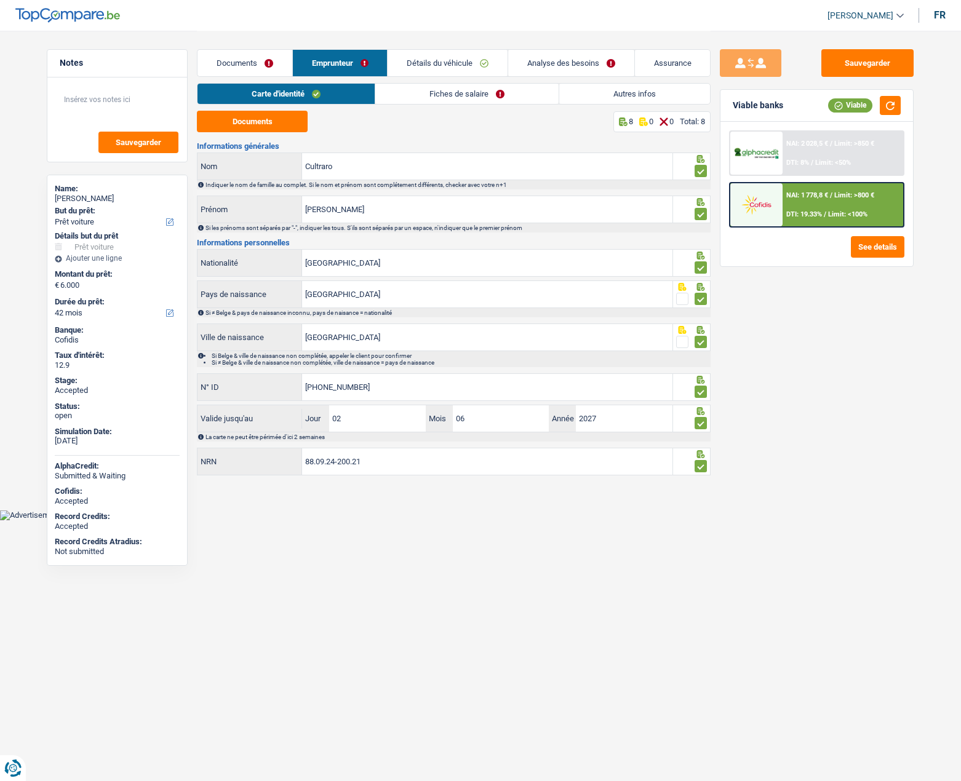
click at [427, 86] on link "Fiches de salaire" at bounding box center [466, 94] width 183 height 20
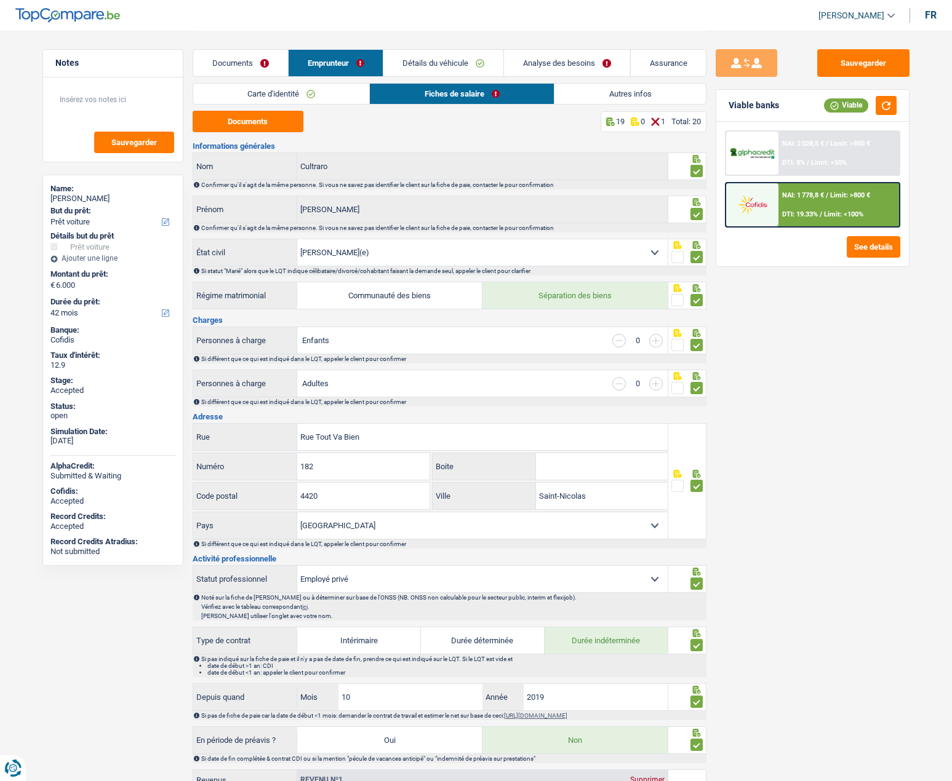
scroll to position [123, 0]
